Goal: Communication & Community: Share content

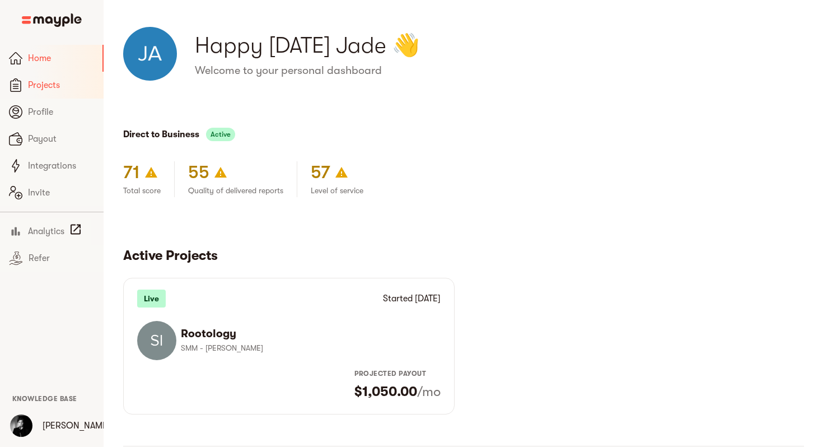
click at [69, 82] on span "Projects" at bounding box center [61, 84] width 67 height 13
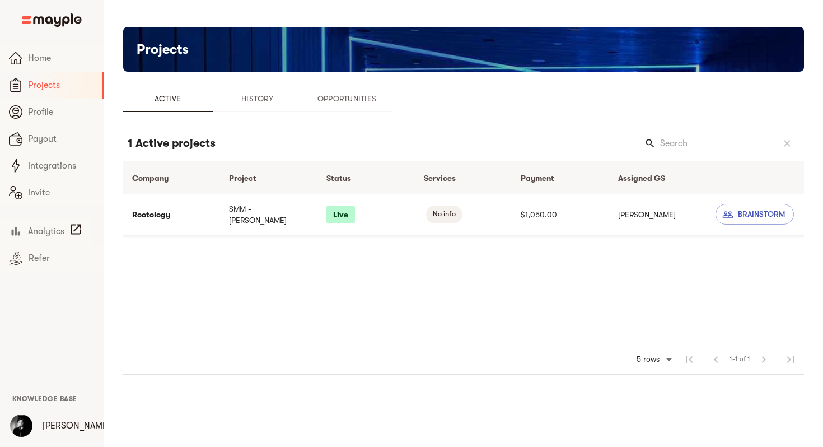
click at [229, 218] on td "SMM - [PERSON_NAME]" at bounding box center [268, 214] width 97 height 41
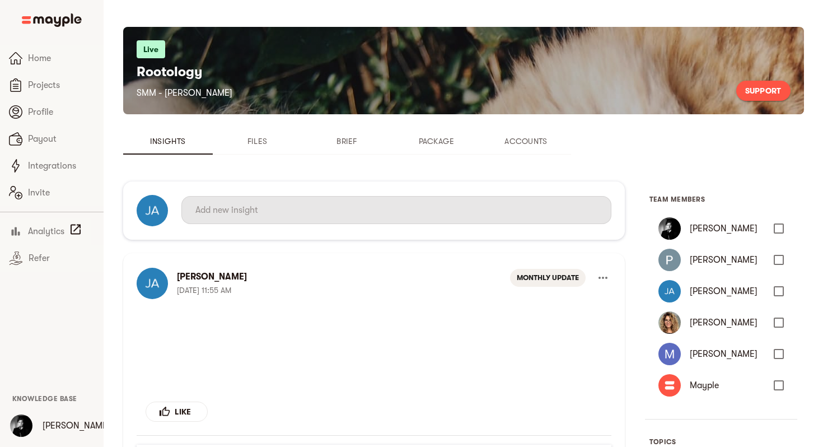
click at [258, 218] on input "text" at bounding box center [396, 210] width 402 height 18
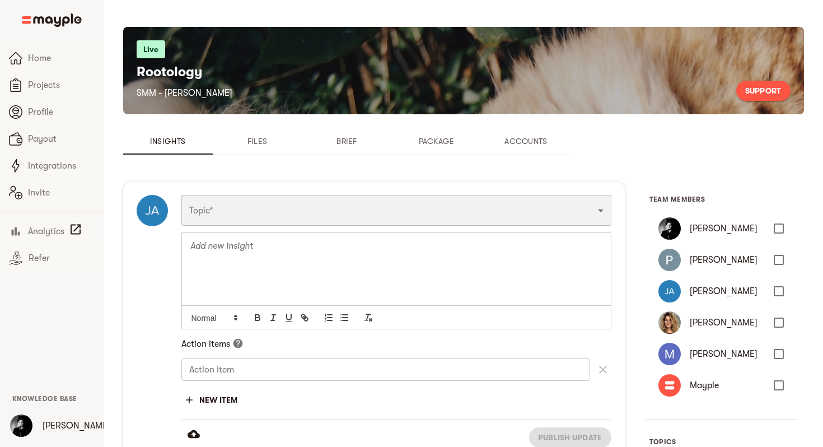
click at [246, 215] on select "Funnel Content Performance General Creatives Targeting Budget Technical Weekly …" at bounding box center [396, 210] width 430 height 30
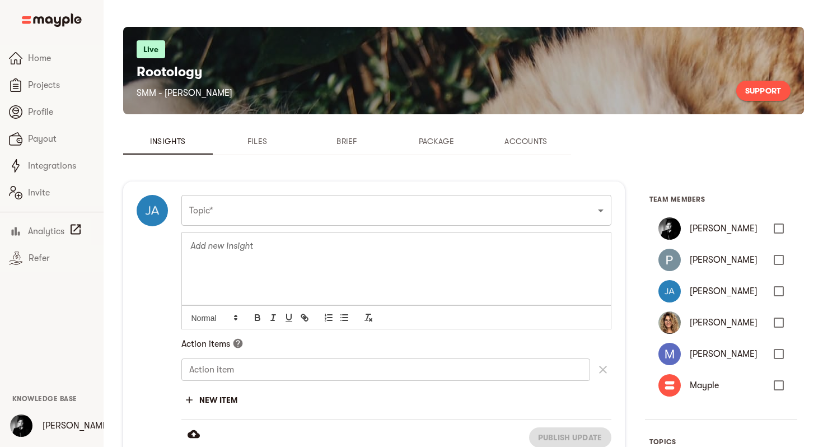
click at [244, 258] on div at bounding box center [396, 268] width 429 height 72
drag, startPoint x: 571, startPoint y: 246, endPoint x: 210, endPoint y: 262, distance: 361.9
click at [210, 262] on p "Hey everyone! The content calendar outline we have planned for September has be…" at bounding box center [396, 252] width 412 height 25
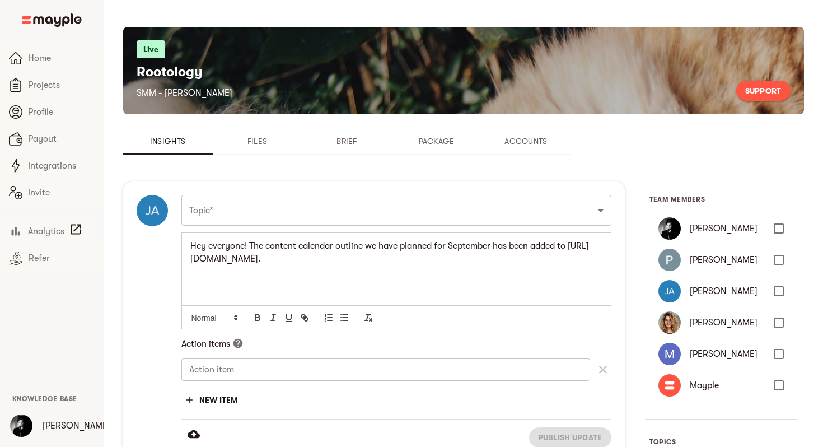
click at [251, 261] on p "Hey everyone! The content calendar outline we have planned for September has be…" at bounding box center [396, 252] width 412 height 25
drag, startPoint x: 573, startPoint y: 250, endPoint x: 209, endPoint y: 259, distance: 363.9
click at [209, 259] on p "Hey everyone! The content calendar outline we have planned for September has be…" at bounding box center [396, 252] width 412 height 25
click at [310, 318] on button "button" at bounding box center [305, 317] width 16 height 13
paste input "[URL][DOMAIN_NAME]"
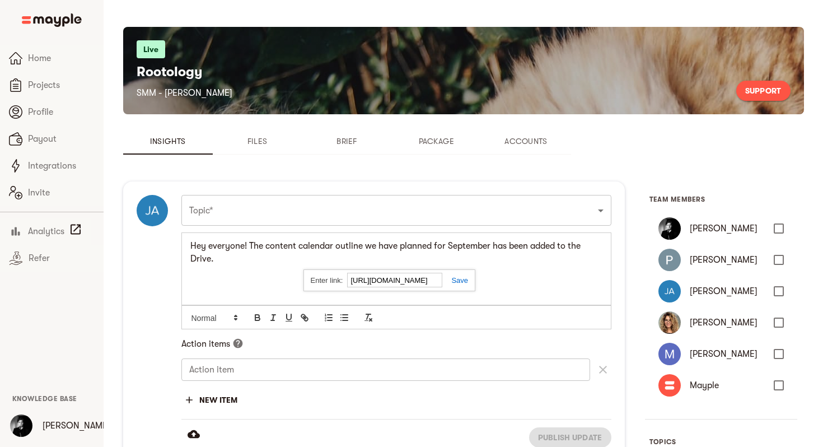
type input "[URL][DOMAIN_NAME]"
click at [451, 279] on link at bounding box center [455, 280] width 26 height 8
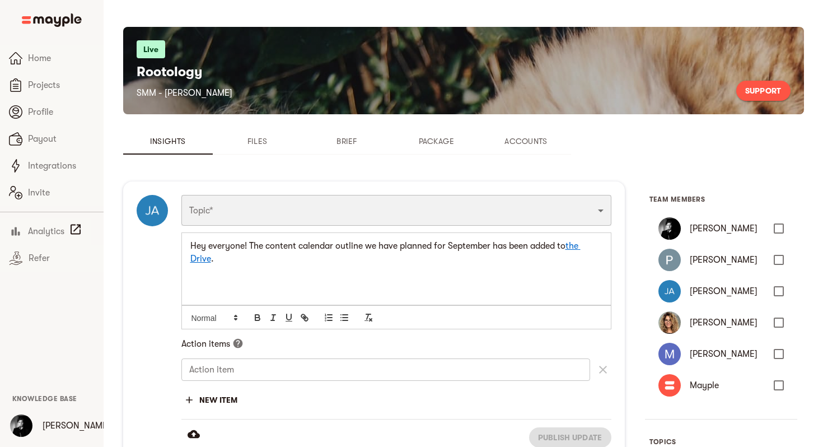
click at [248, 212] on select "Funnel Content Performance General Creatives Targeting Budget Technical Weekly …" at bounding box center [396, 210] width 430 height 30
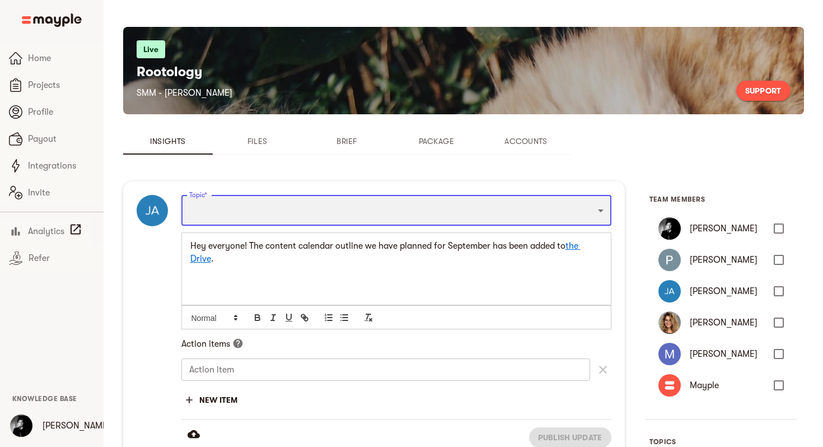
select select "WEEKLY_UPDATE"
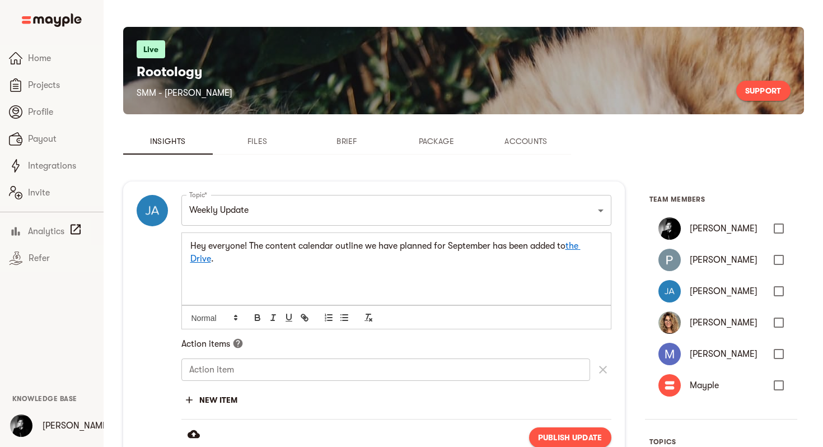
click at [243, 256] on p "Hey everyone! The content calendar outline we have planned for September has be…" at bounding box center [396, 252] width 412 height 25
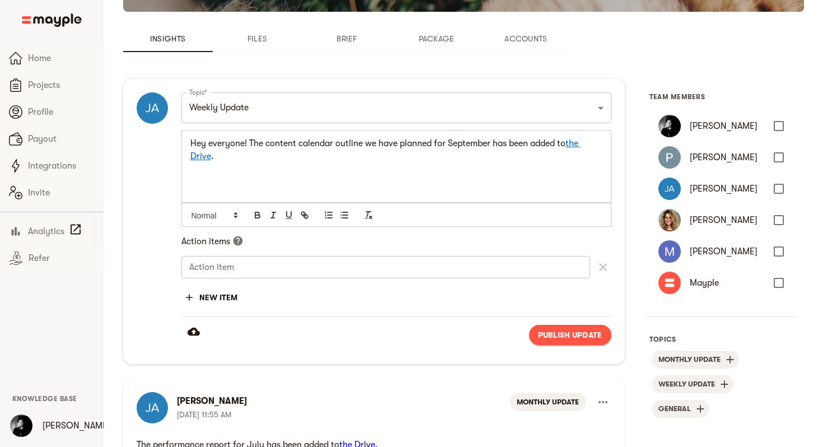
click at [560, 336] on span "Publish update" at bounding box center [570, 334] width 64 height 13
